Goal: Transaction & Acquisition: Subscribe to service/newsletter

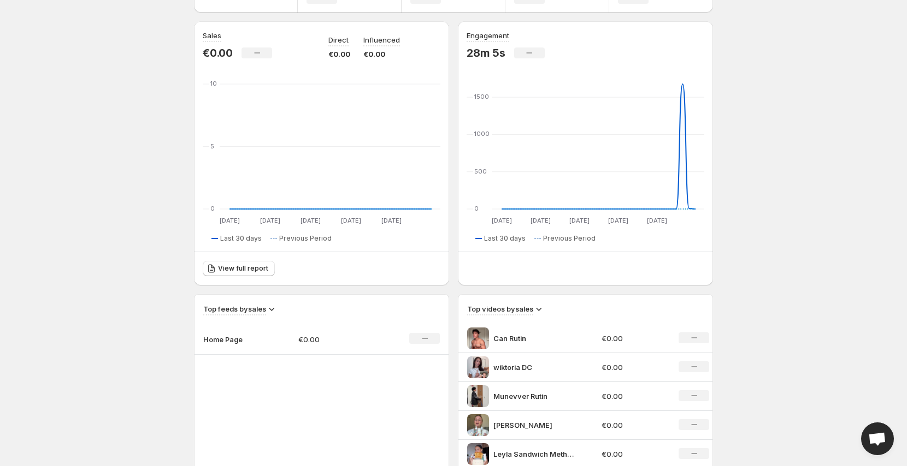
scroll to position [33, 0]
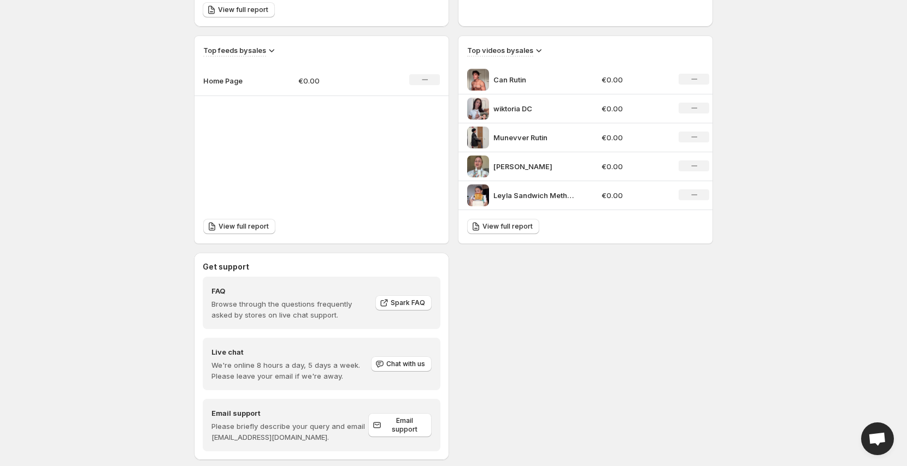
scroll to position [368, 0]
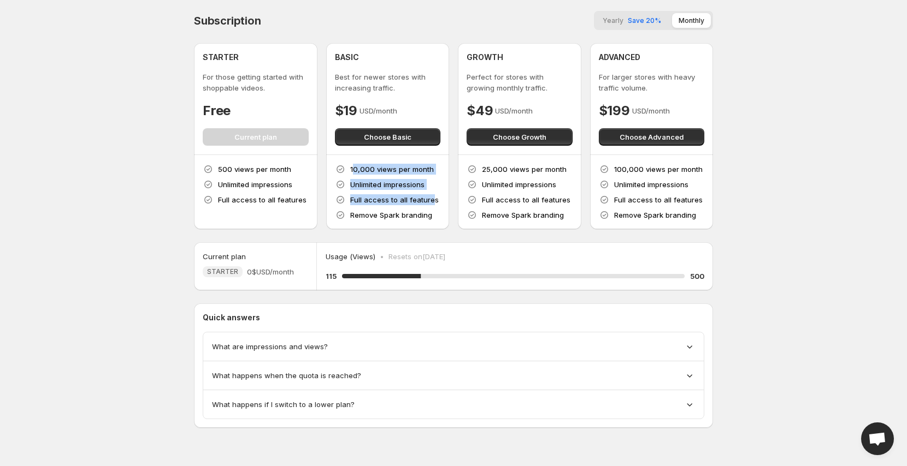
drag, startPoint x: 352, startPoint y: 170, endPoint x: 432, endPoint y: 204, distance: 86.9
click at [432, 204] on div "10,000 views per month Unlimited impressions Full access to all features Remove…" at bounding box center [388, 192] width 106 height 57
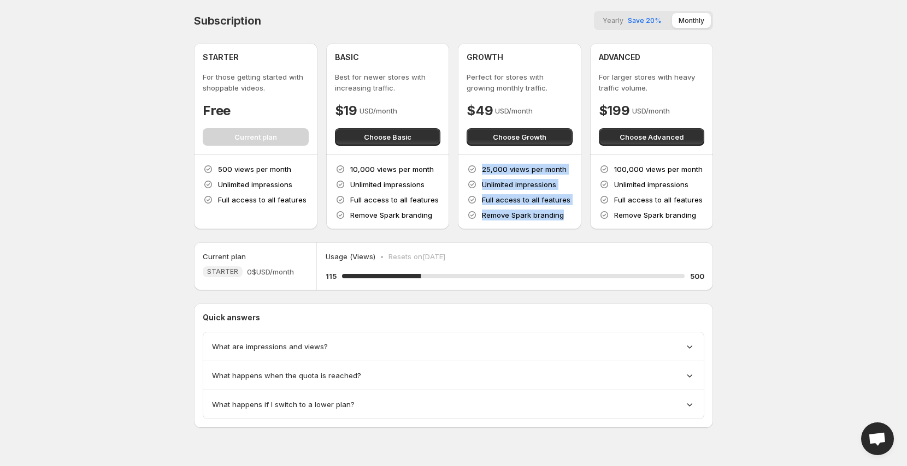
drag, startPoint x: 481, startPoint y: 168, endPoint x: 568, endPoint y: 218, distance: 100.3
click at [568, 218] on div "25,000 views per month Unlimited impressions Full access to all features Remove…" at bounding box center [519, 192] width 106 height 57
